Goal: Information Seeking & Learning: Learn about a topic

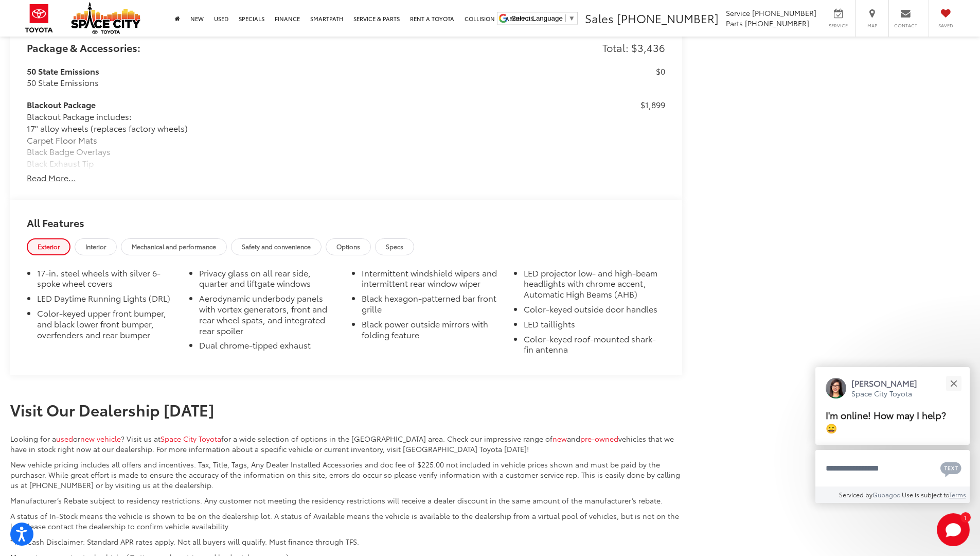
scroll to position [1036, 0]
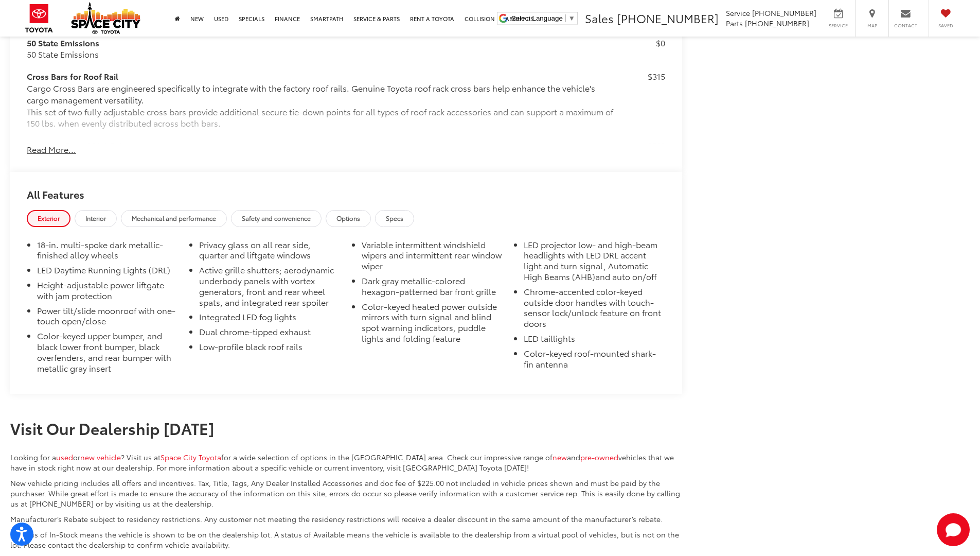
scroll to position [1083, 0]
